Goal: Check status: Check status

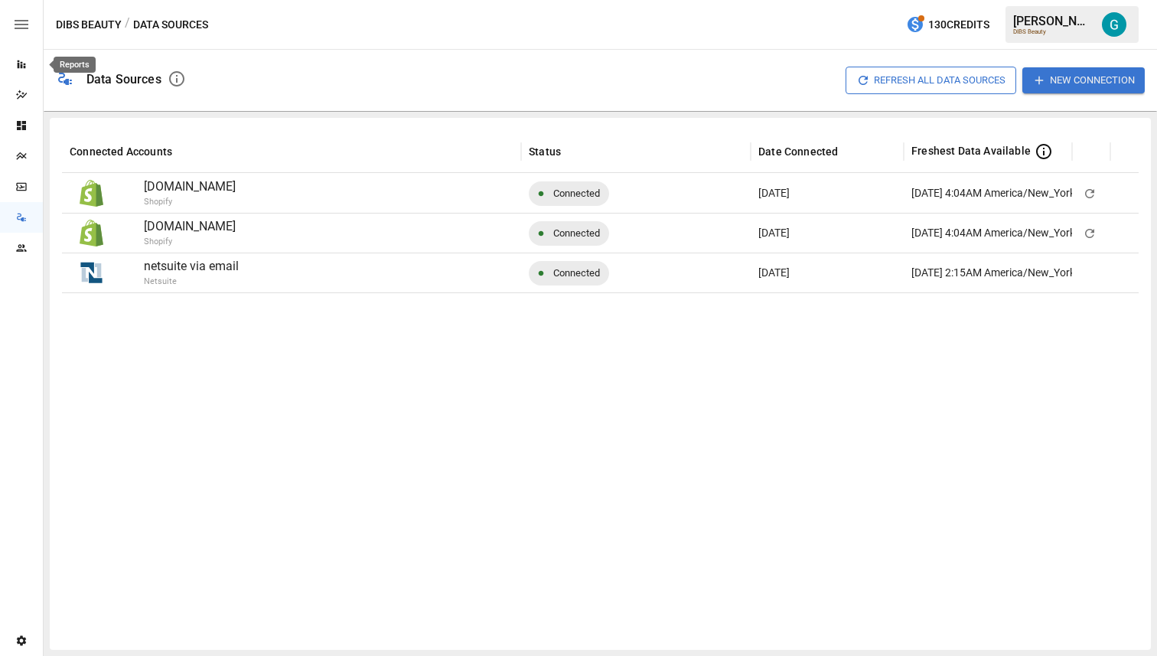
click at [33, 65] on div "Reports" at bounding box center [21, 64] width 43 height 12
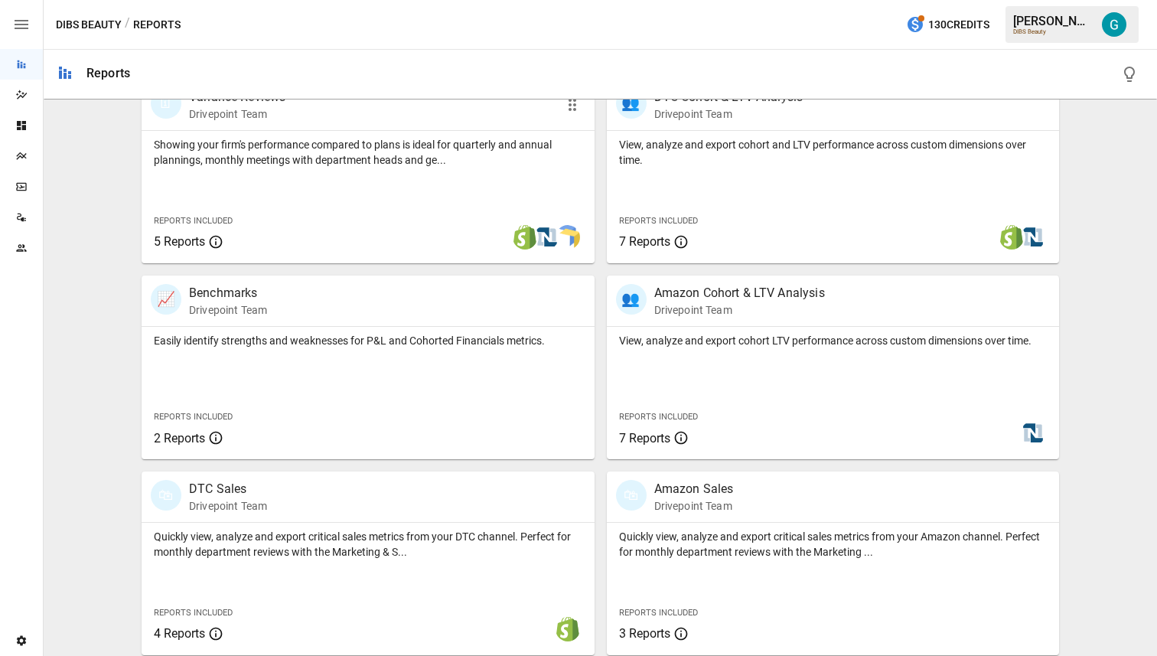
scroll to position [726, 0]
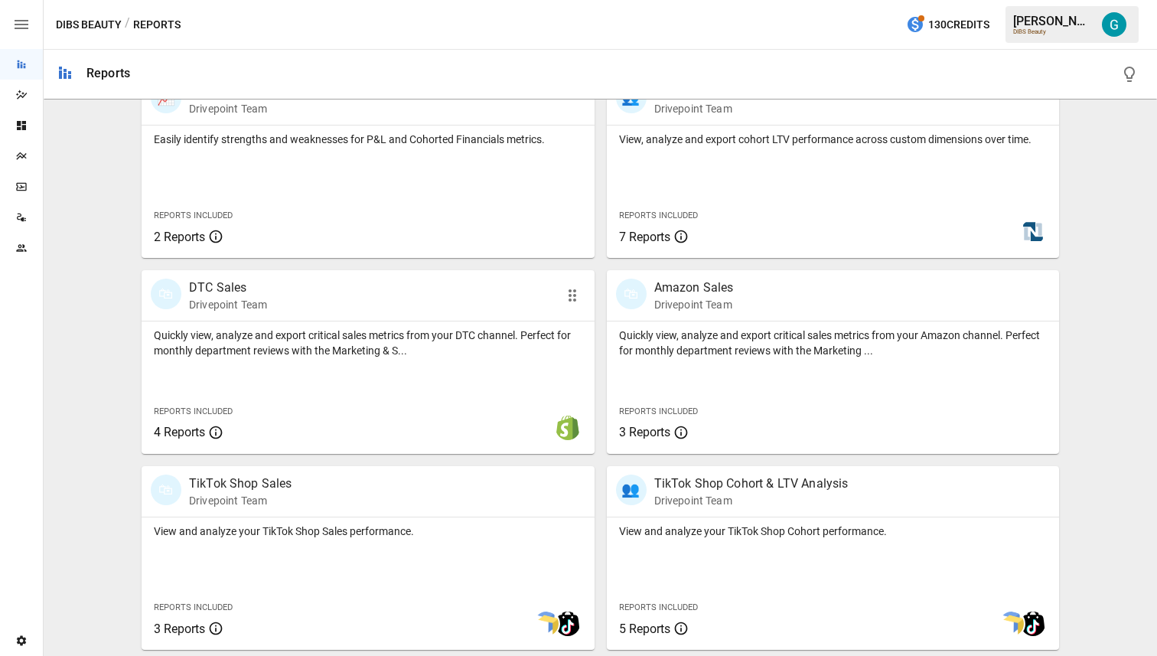
click at [371, 321] on div at bounding box center [368, 321] width 453 height 1
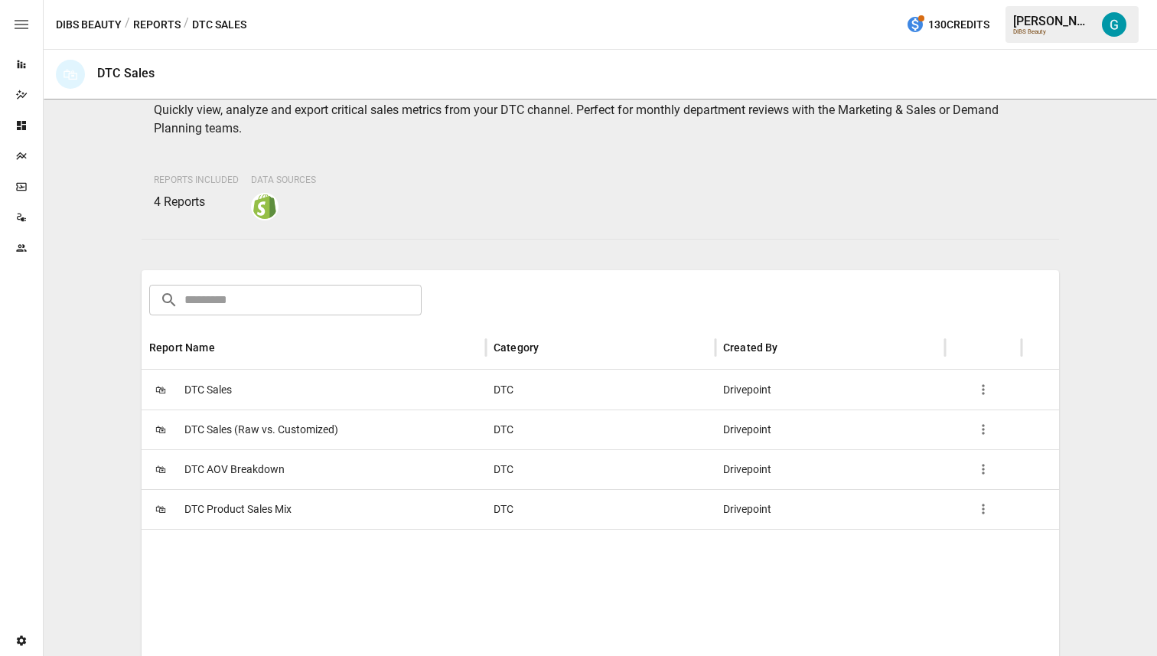
scroll to position [145, 0]
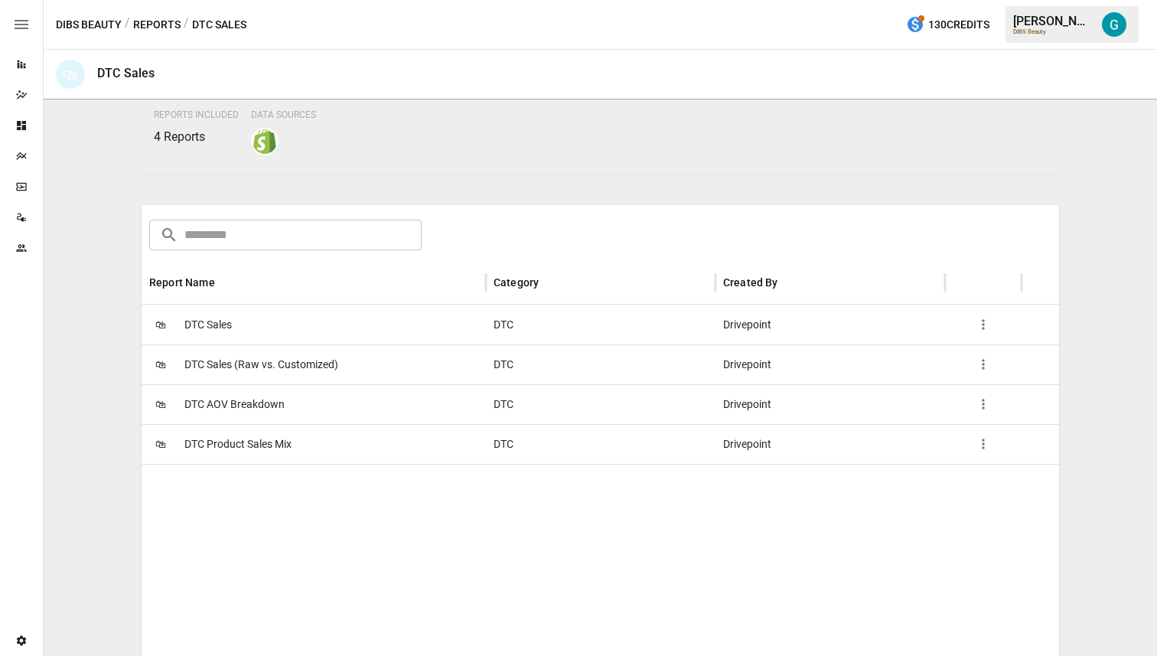
click at [327, 356] on span "DTC Sales (Raw vs. Customized)" at bounding box center [261, 364] width 154 height 39
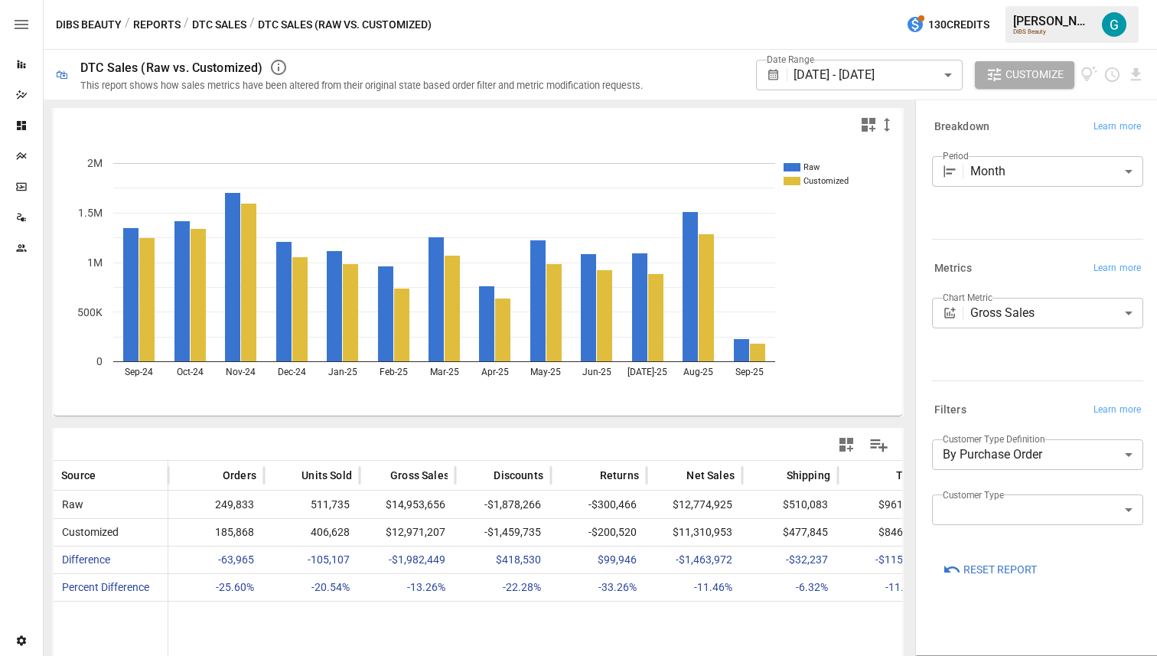
click at [1058, 0] on body "Reports Dazzler Studio Dashboards Plans SmartModel ™ Data Sources Team Settings…" at bounding box center [578, 0] width 1157 height 0
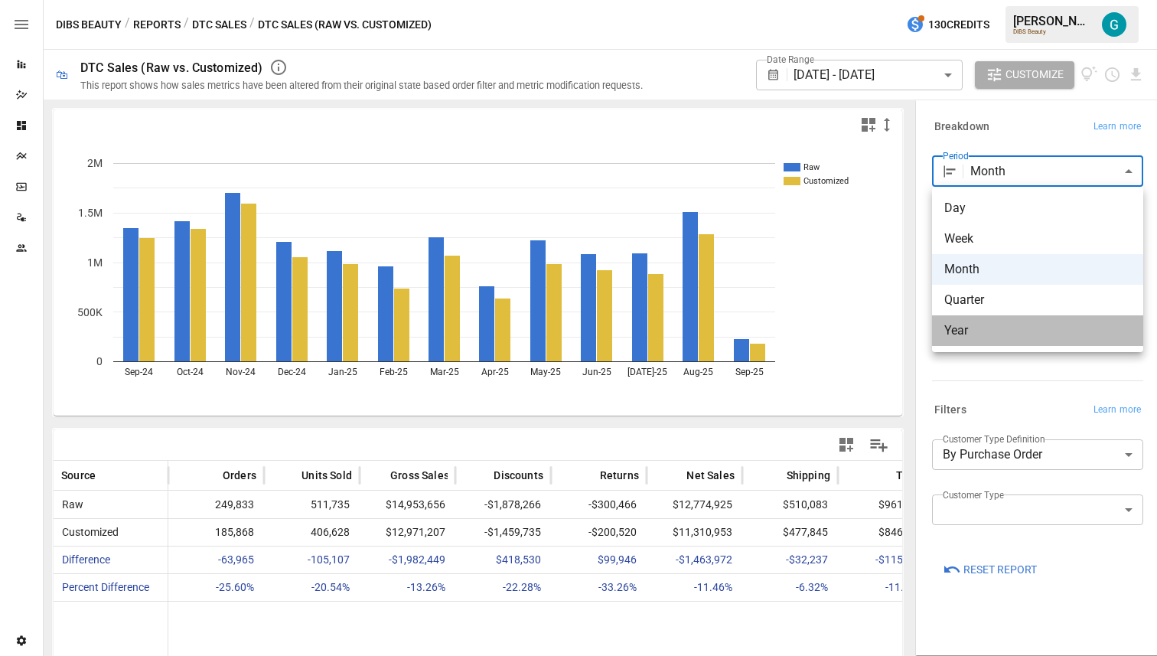
click at [1038, 325] on span "Year" at bounding box center [1037, 330] width 187 height 18
type input "****"
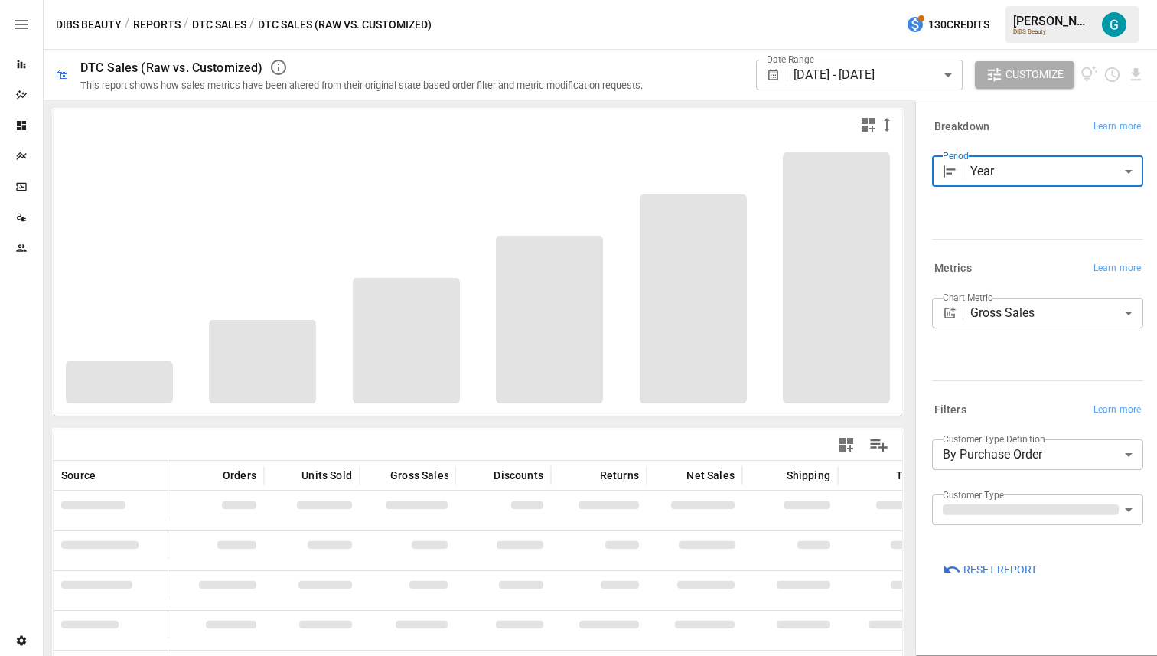
click at [1003, 223] on div "Period Year **** ​" at bounding box center [1037, 194] width 211 height 76
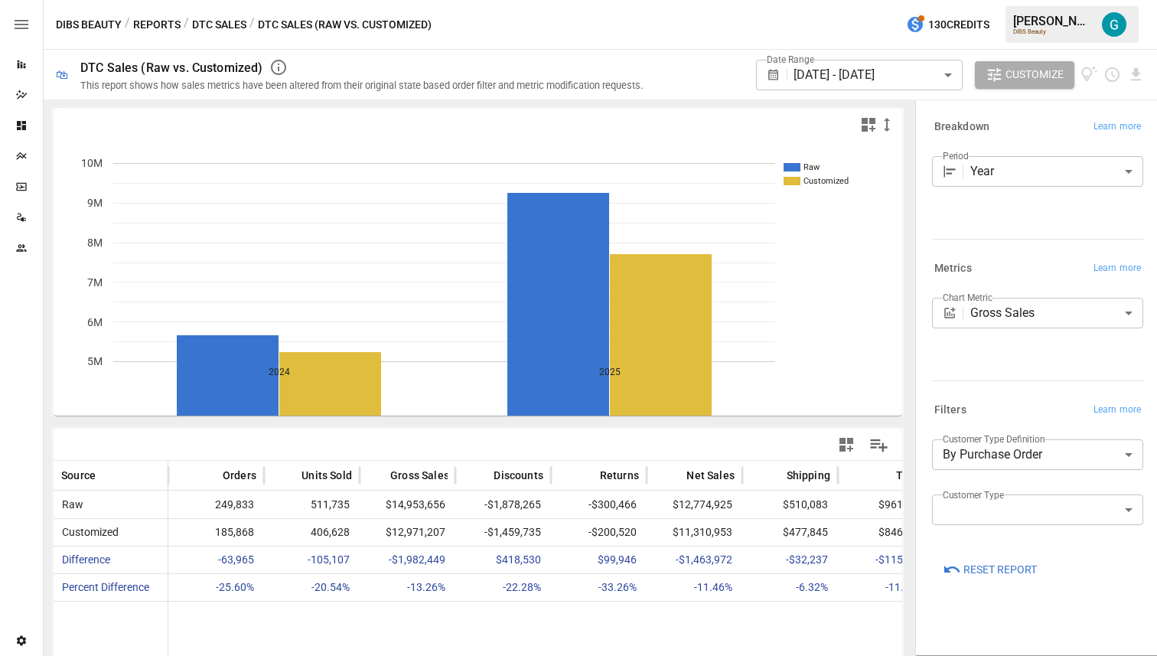
click at [23, 192] on icon "SmartModel" at bounding box center [21, 187] width 12 height 12
click at [24, 211] on icon "Data Sources" at bounding box center [21, 217] width 12 height 12
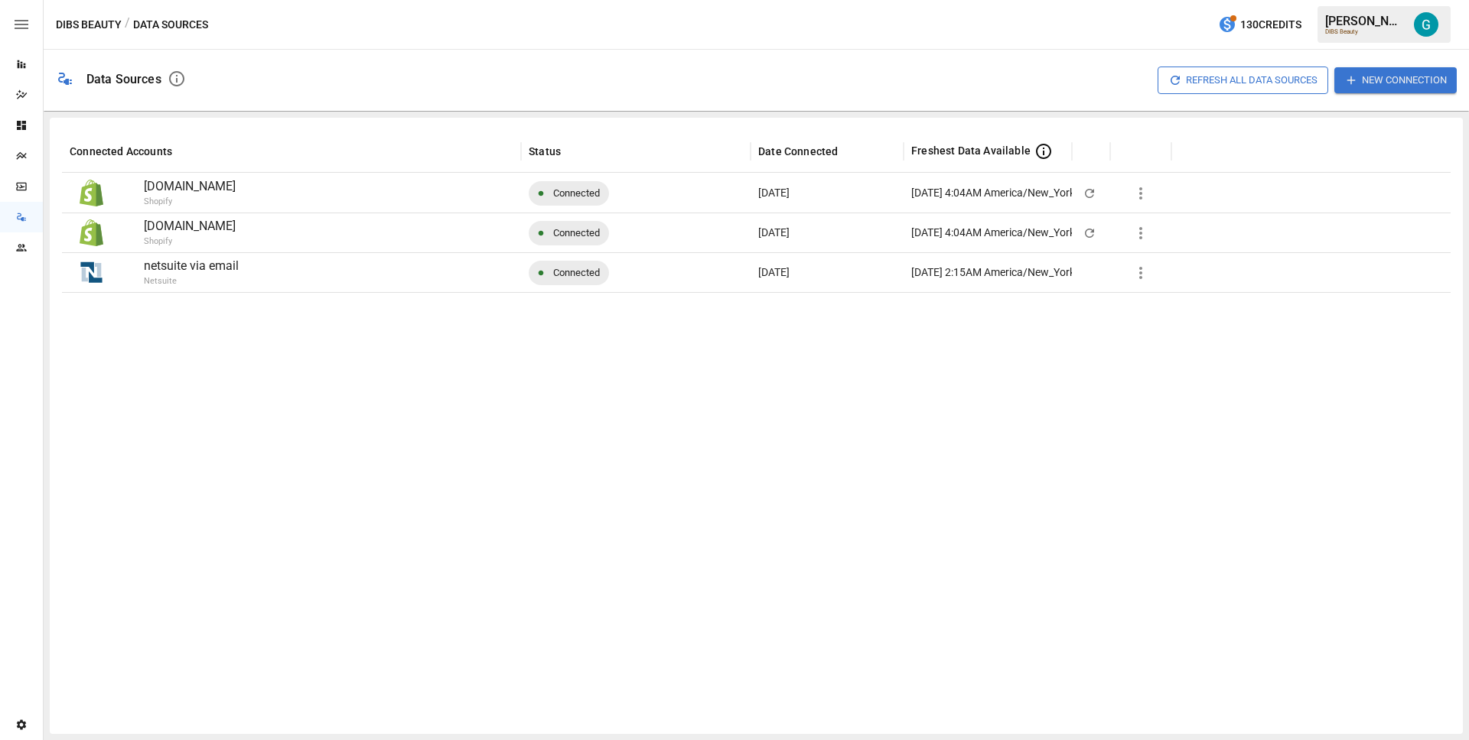
click at [676, 506] on div at bounding box center [756, 507] width 1388 height 430
